Goal: Transaction & Acquisition: Book appointment/travel/reservation

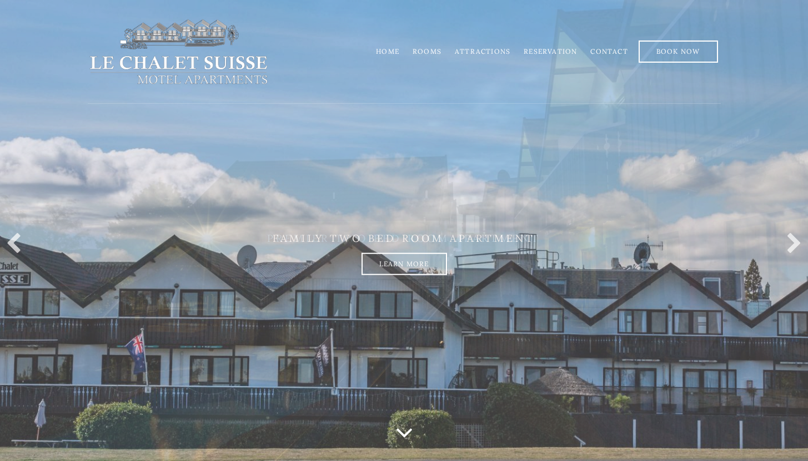
click at [434, 50] on link "Rooms" at bounding box center [427, 51] width 29 height 8
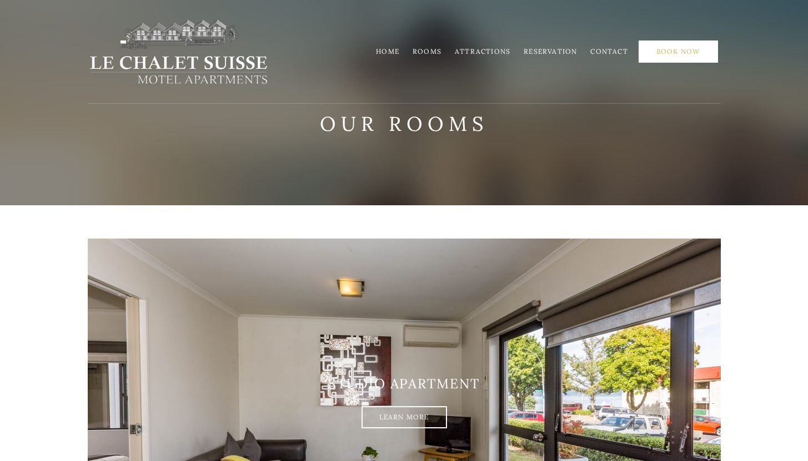
click at [681, 48] on link "Book Now" at bounding box center [678, 52] width 79 height 22
click at [428, 51] on link "Rooms" at bounding box center [427, 51] width 29 height 8
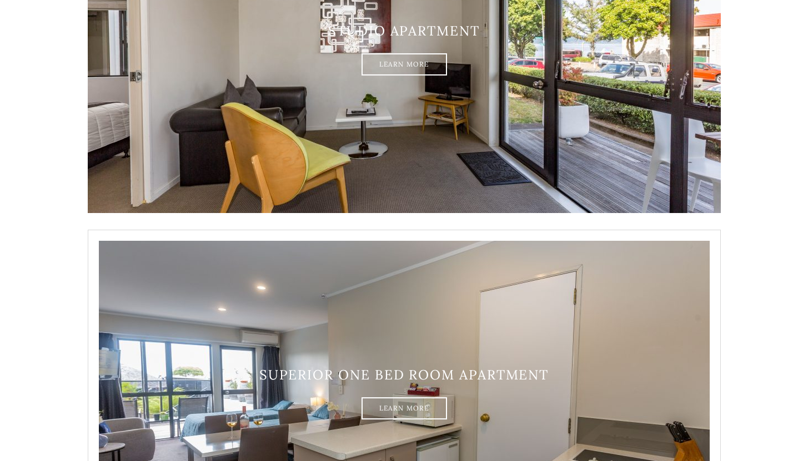
scroll to position [396, 0]
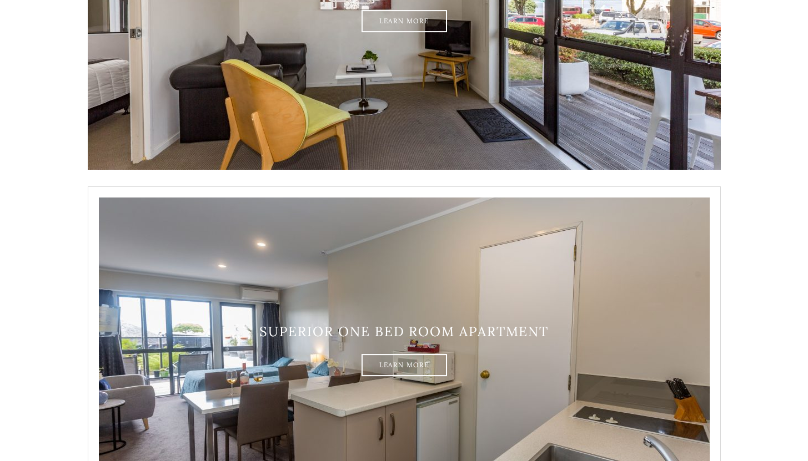
click at [376, 319] on img at bounding box center [404, 351] width 633 height 328
click at [376, 330] on h3 "Superior one bed room apartment" at bounding box center [404, 332] width 633 height 16
click at [383, 367] on link "Learn More" at bounding box center [404, 365] width 86 height 22
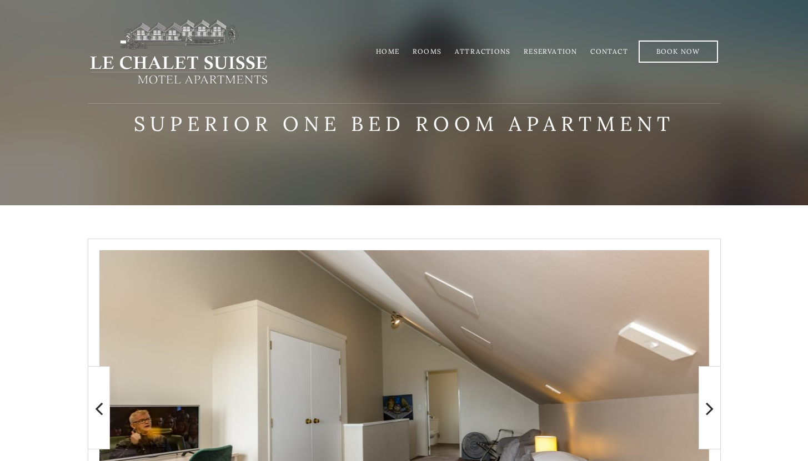
click at [433, 43] on li "Rooms" at bounding box center [427, 52] width 42 height 22
click at [431, 54] on link "Rooms" at bounding box center [427, 51] width 29 height 8
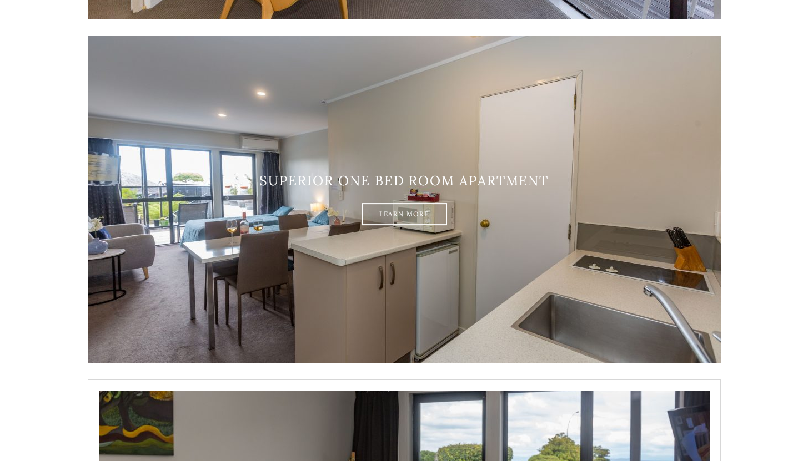
scroll to position [560, 0]
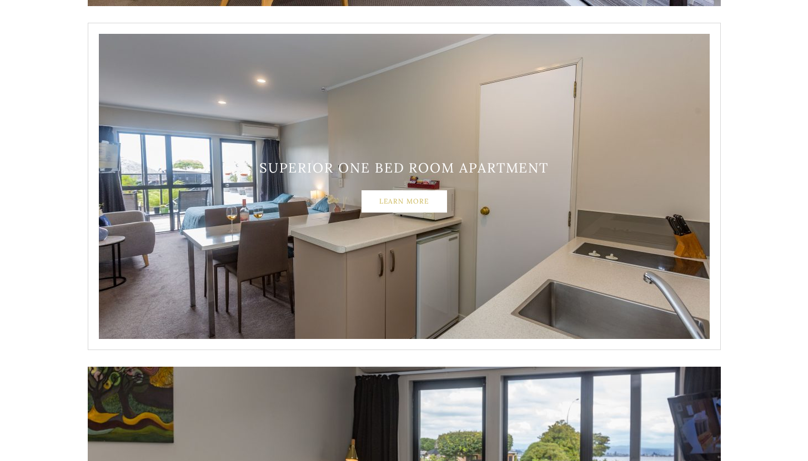
click at [420, 208] on link "Learn More" at bounding box center [404, 201] width 86 height 22
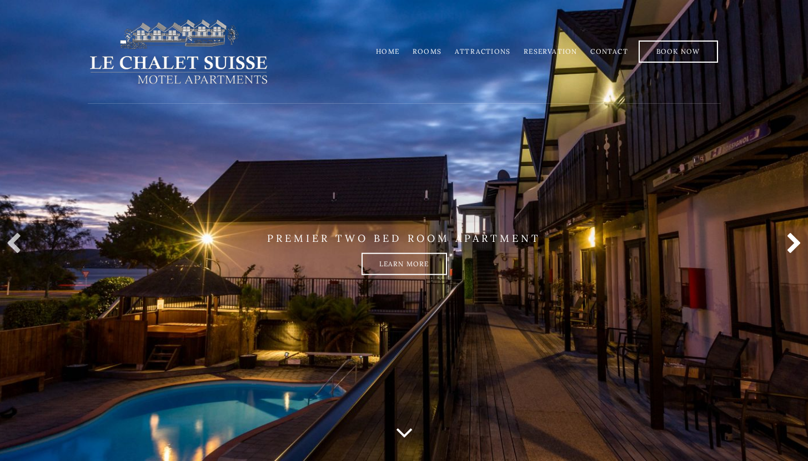
click at [792, 242] on link at bounding box center [791, 244] width 22 height 22
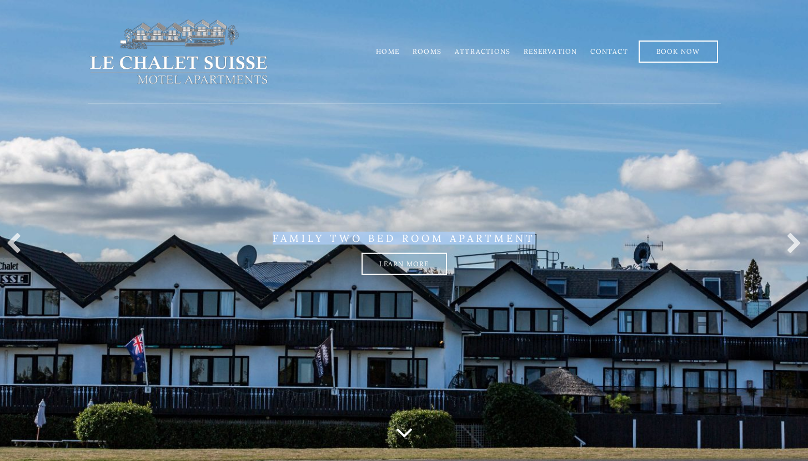
drag, startPoint x: 610, startPoint y: 241, endPoint x: 611, endPoint y: 216, distance: 25.0
click at [611, 216] on li "FAMILY TWO BED ROOM APARTMENT Learn more" at bounding box center [404, 230] width 808 height 461
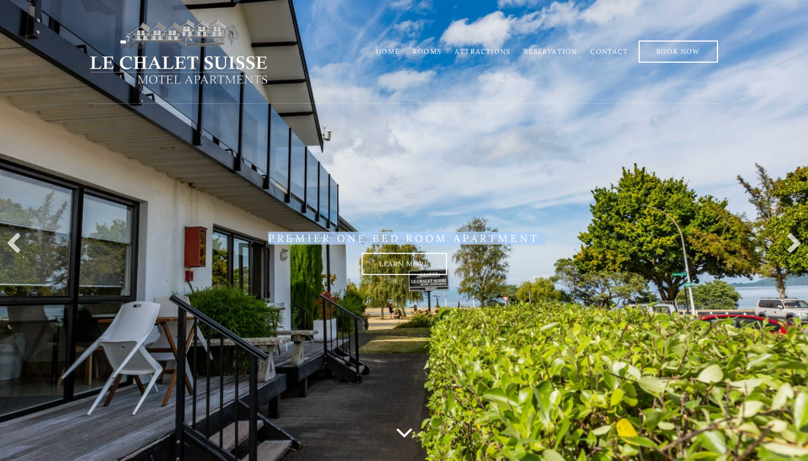
drag, startPoint x: 584, startPoint y: 270, endPoint x: 383, endPoint y: 217, distance: 208.3
click at [383, 217] on li "PREMIER ONE BED ROOM APARTMENT Learn more" at bounding box center [404, 230] width 808 height 461
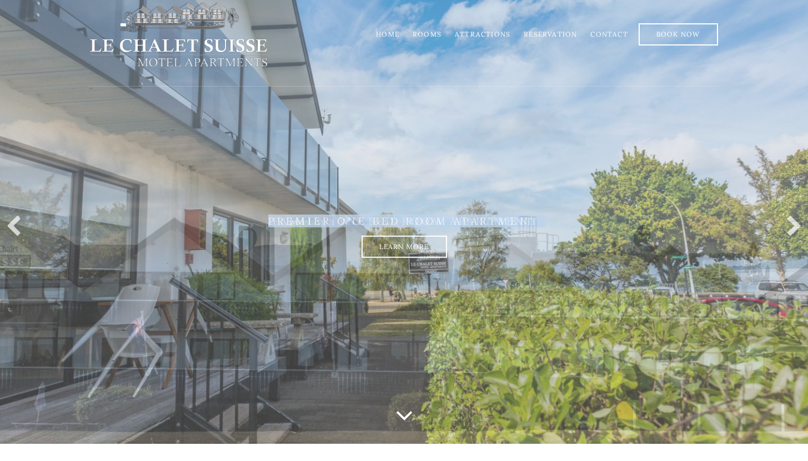
scroll to position [15, 0]
